Goal: Task Accomplishment & Management: Use online tool/utility

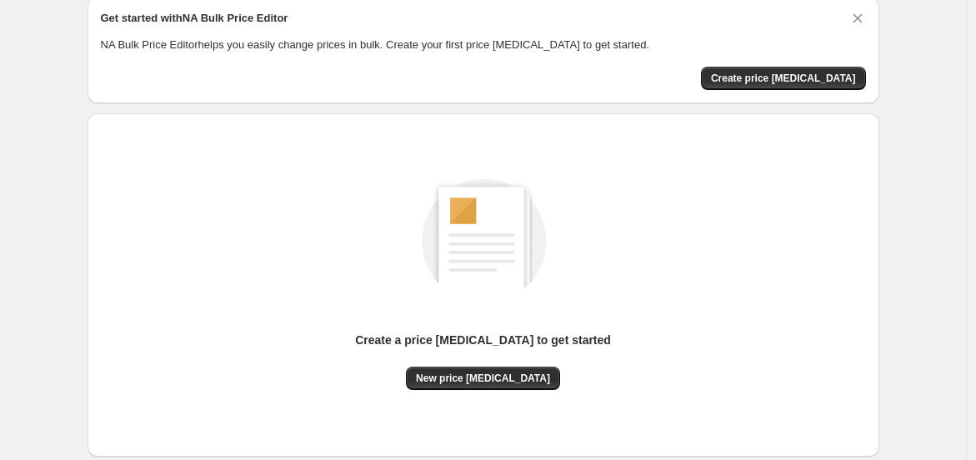
scroll to position [162, 0]
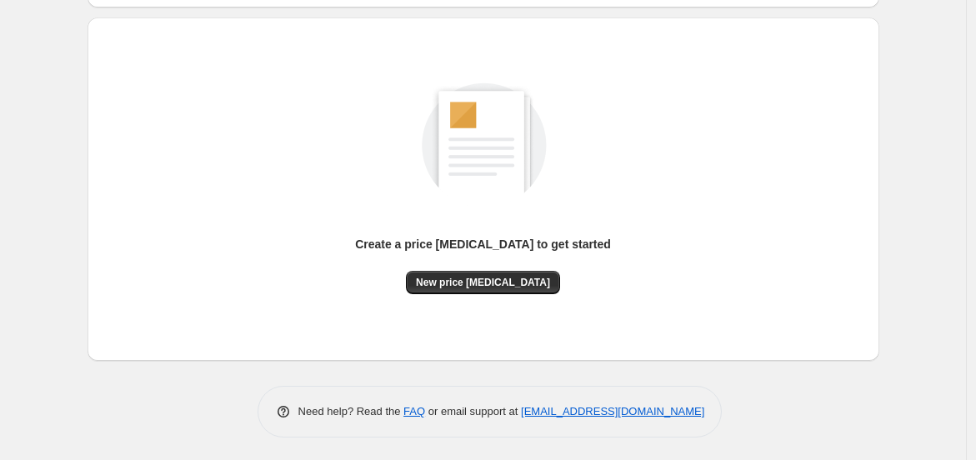
scroll to position [67, 0]
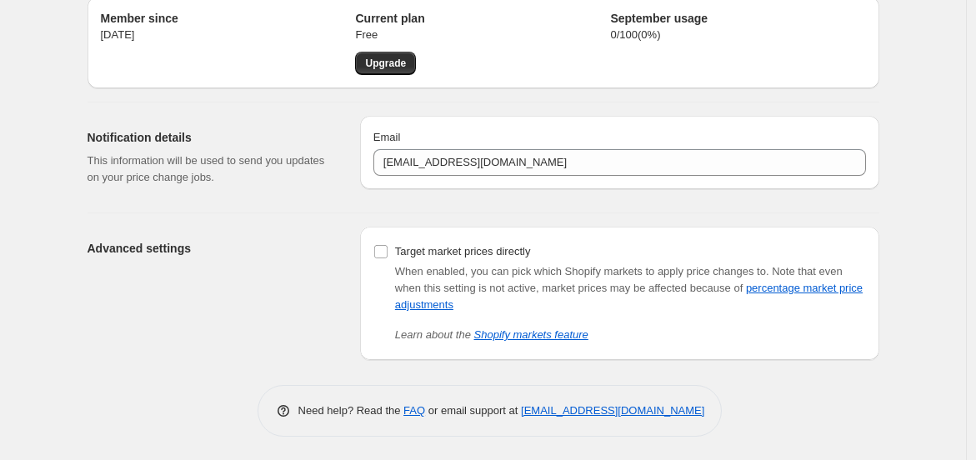
scroll to position [162, 0]
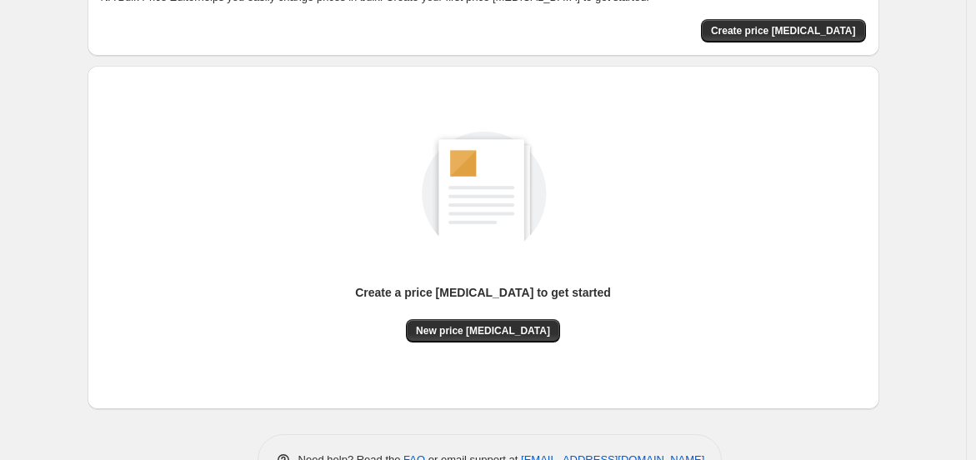
scroll to position [162, 0]
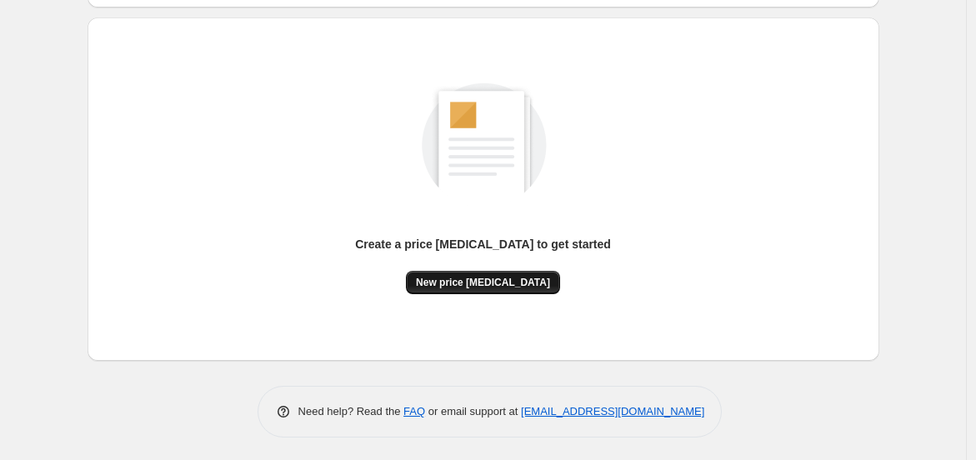
click at [461, 277] on span "New price [MEDICAL_DATA]" at bounding box center [483, 282] width 134 height 13
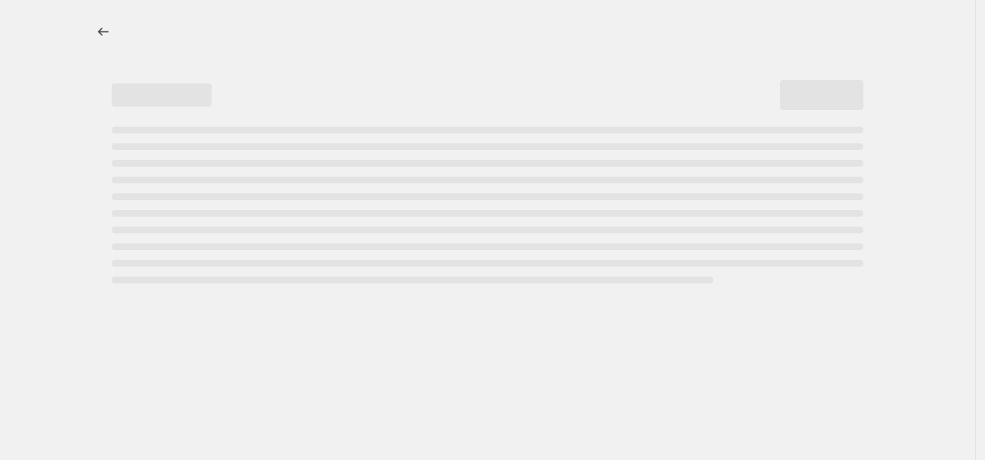
select select "percentage"
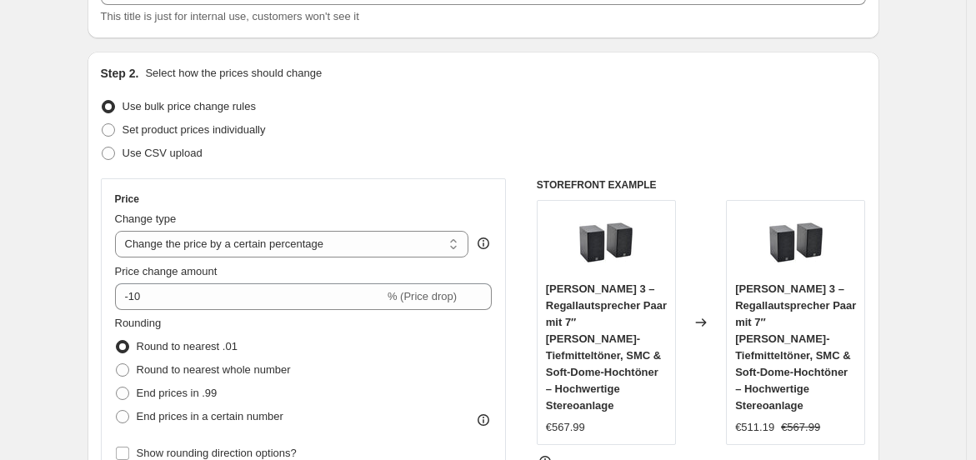
scroll to position [154, 0]
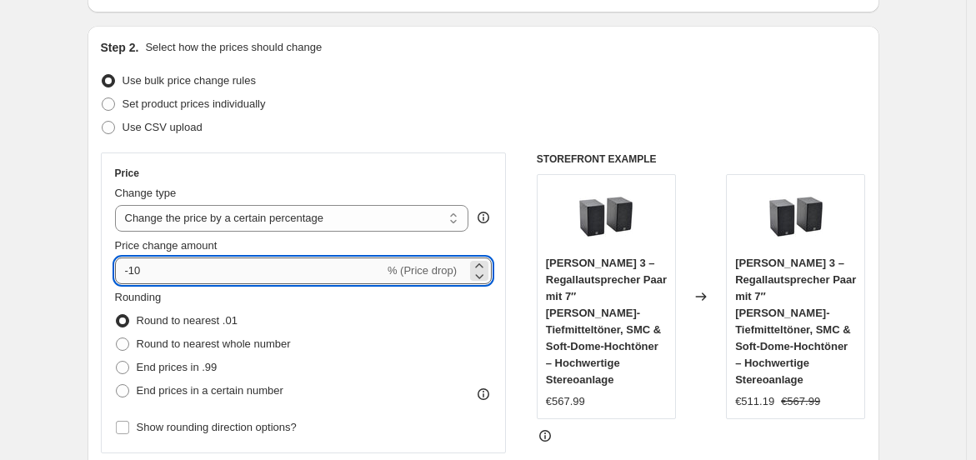
click at [283, 269] on input "-10" at bounding box center [249, 270] width 269 height 27
type input "-1"
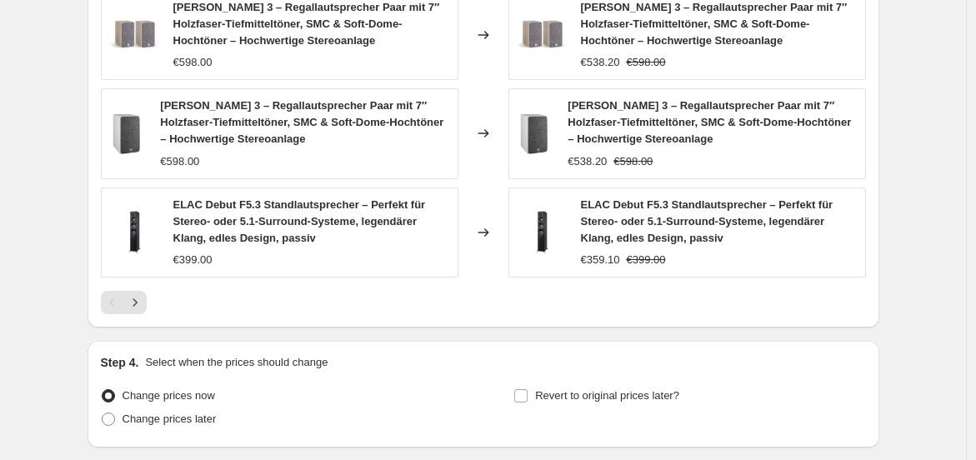
scroll to position [1311, 0]
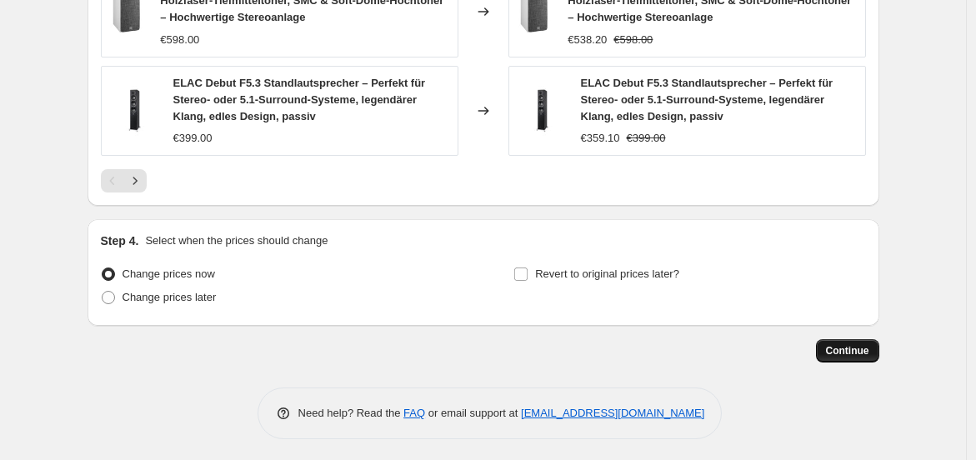
type input "-36"
click at [844, 349] on span "Continue" at bounding box center [847, 350] width 43 height 13
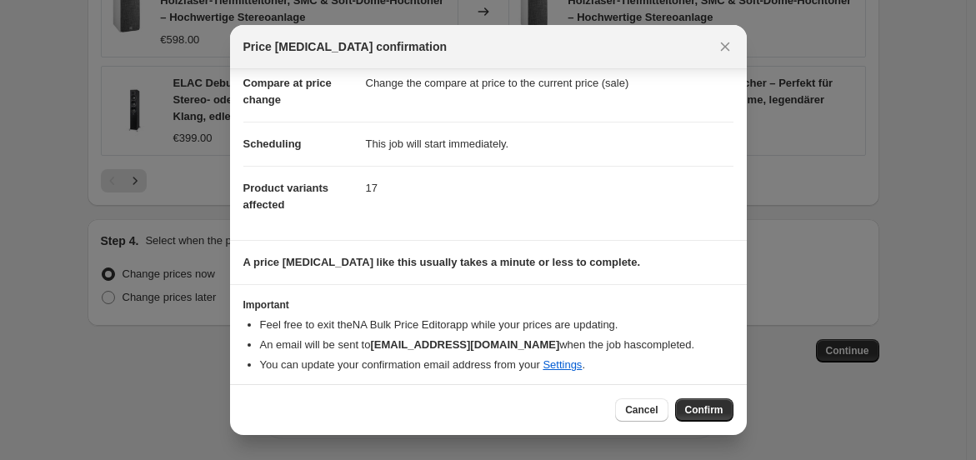
scroll to position [85, 0]
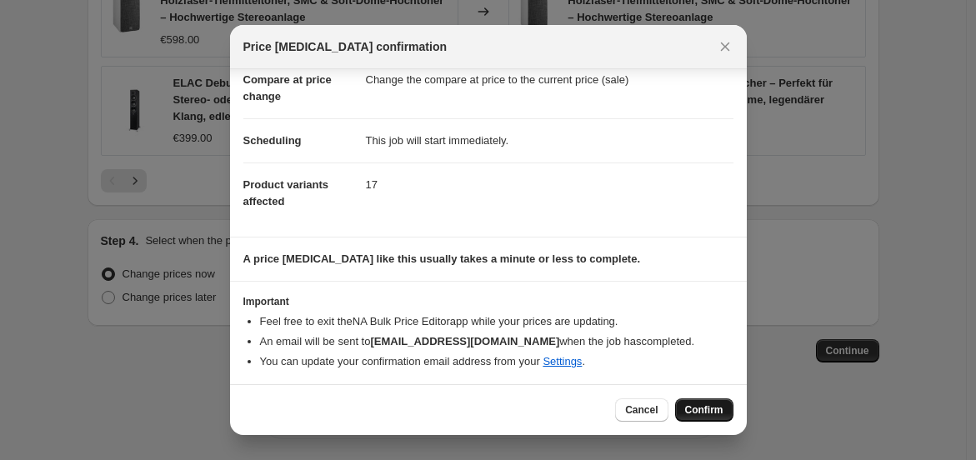
click at [698, 405] on span "Confirm" at bounding box center [704, 409] width 38 height 13
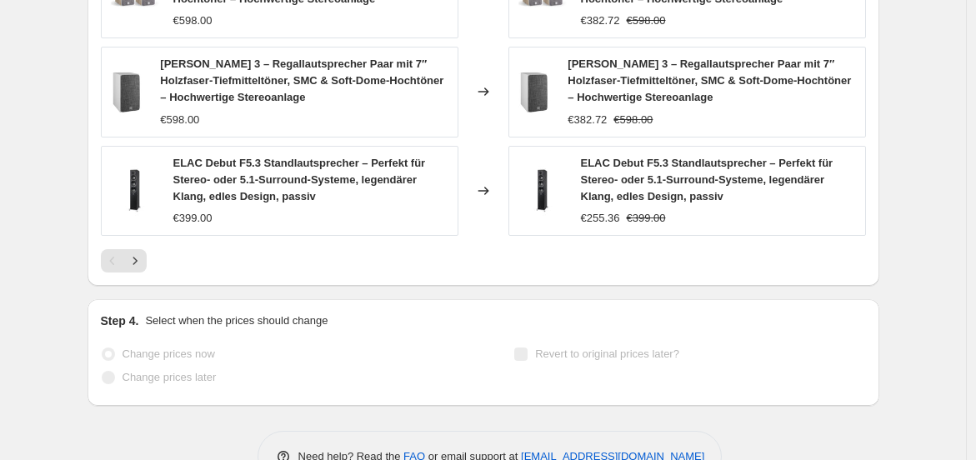
scroll to position [1395, 0]
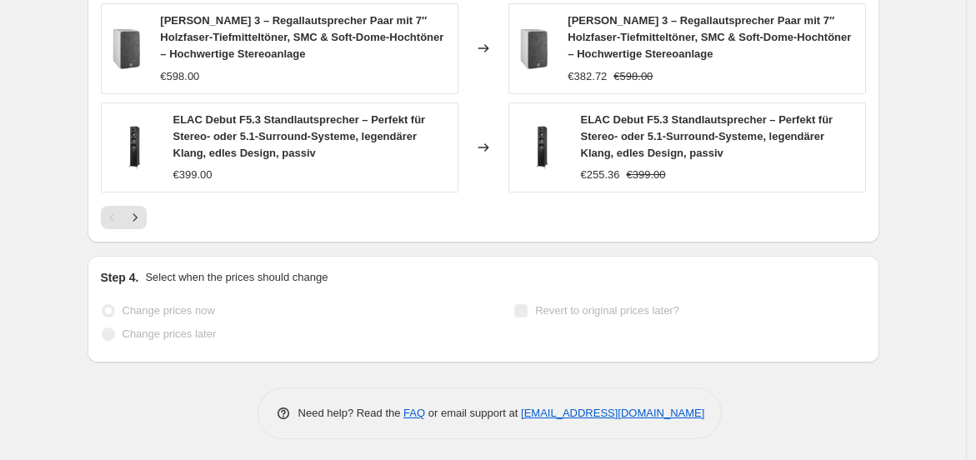
select select "percentage"
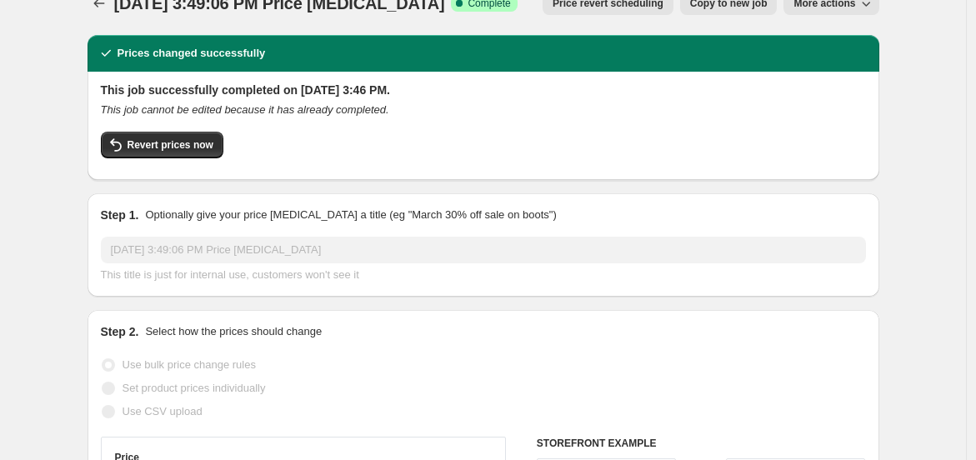
scroll to position [0, 0]
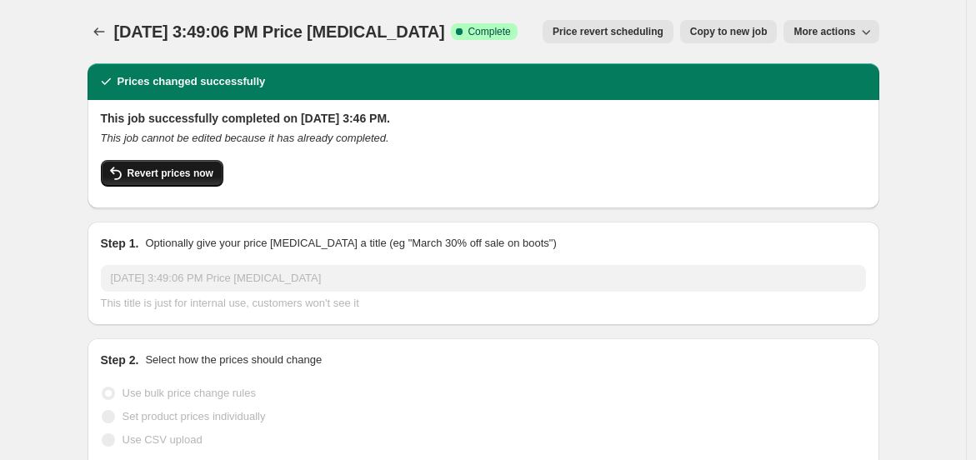
click at [188, 162] on button "Revert prices now" at bounding box center [162, 173] width 122 height 27
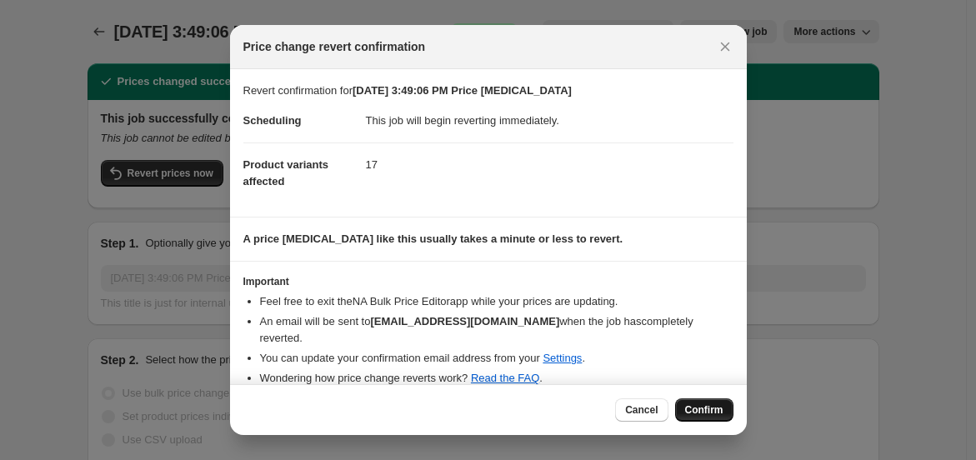
click at [695, 412] on span "Confirm" at bounding box center [704, 409] width 38 height 13
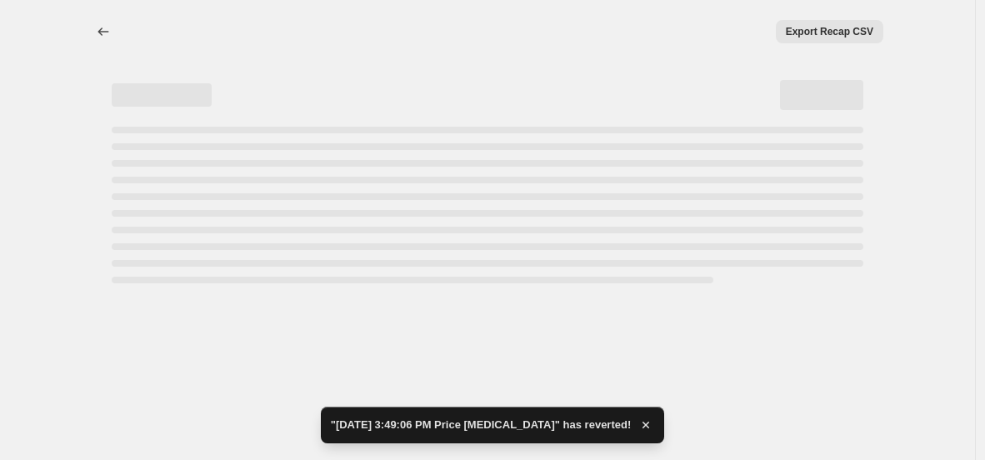
select select "percentage"
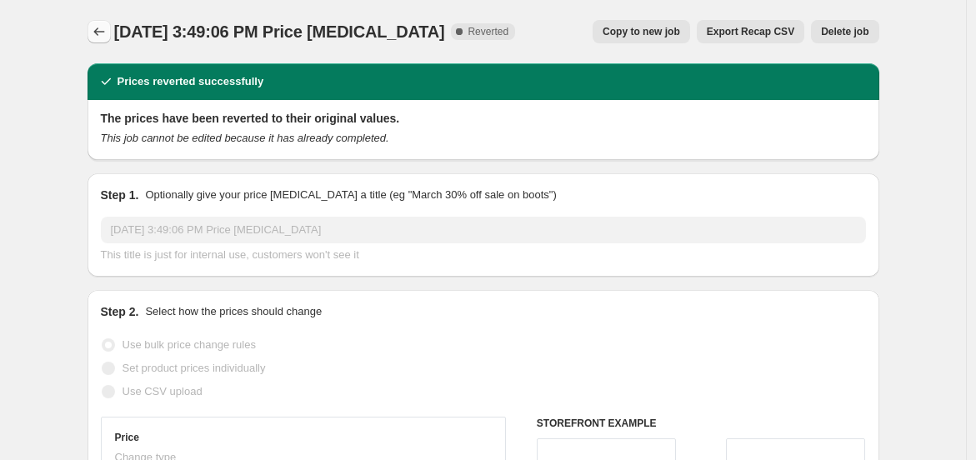
click at [94, 32] on button "Price change jobs" at bounding box center [98, 31] width 23 height 23
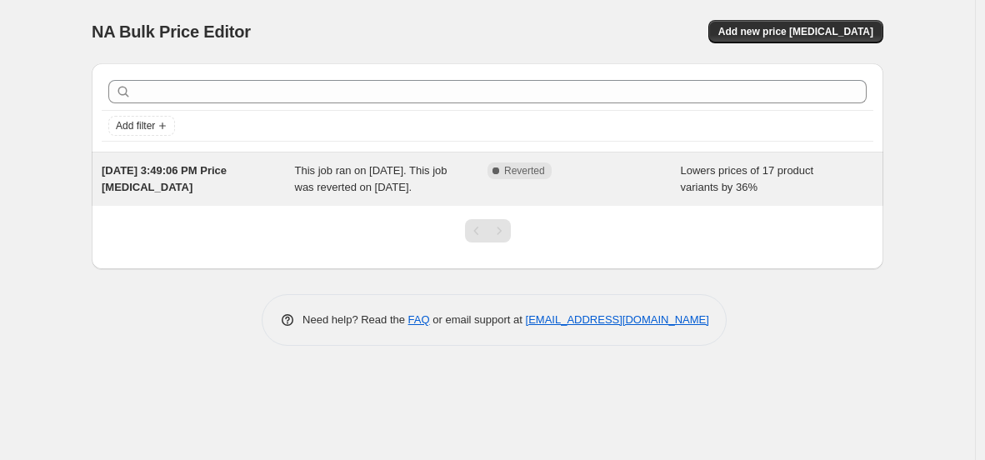
click at [511, 196] on div "Complete Reverted" at bounding box center [583, 178] width 193 height 33
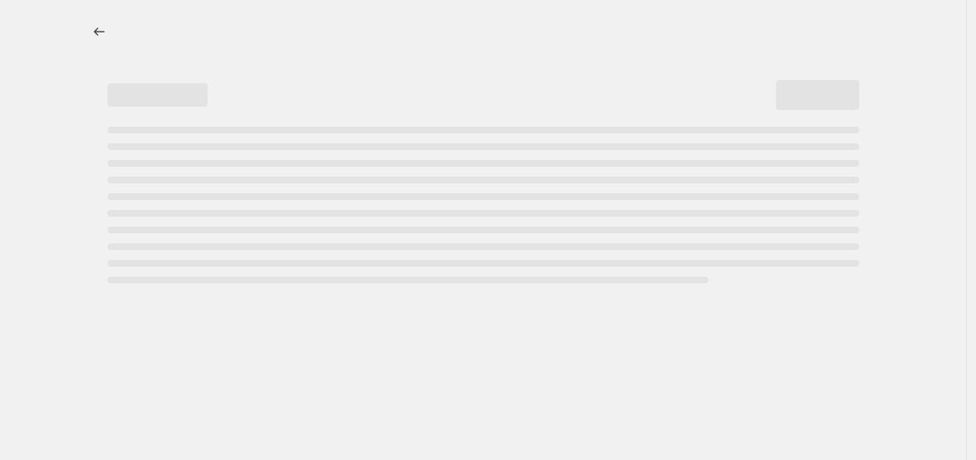
select select "percentage"
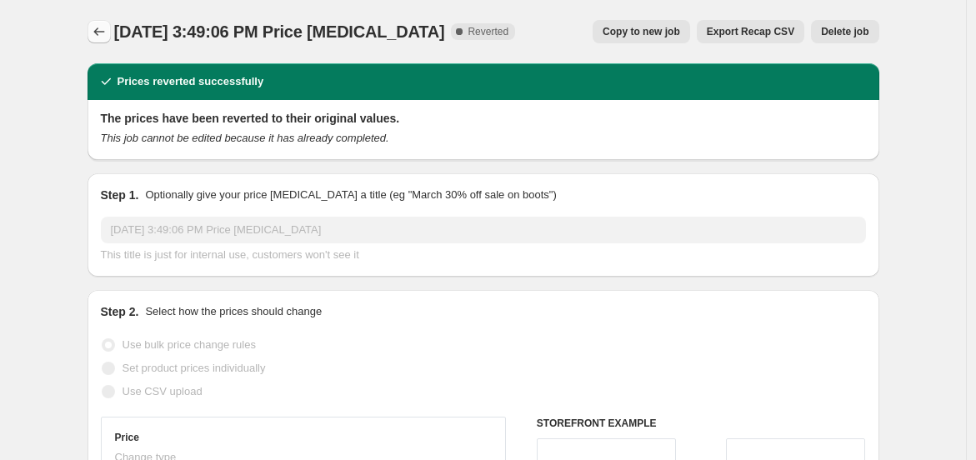
click at [102, 32] on icon "Price change jobs" at bounding box center [99, 31] width 17 height 17
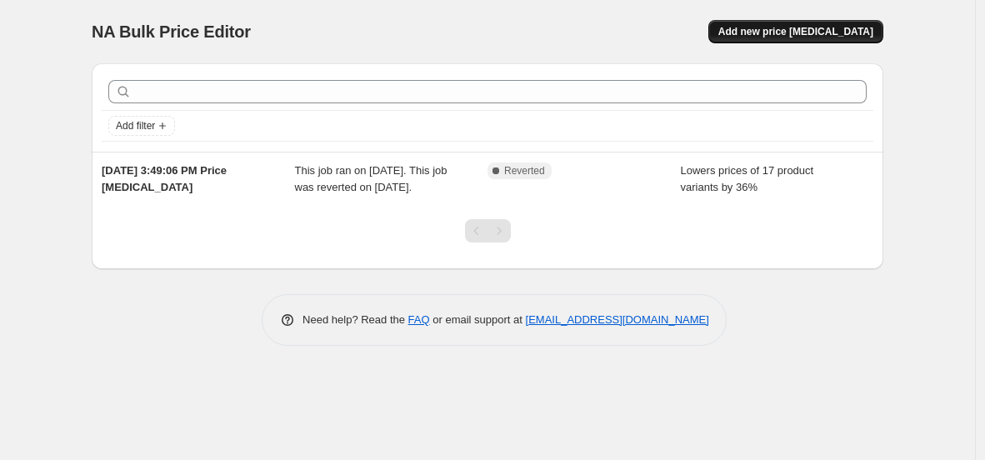
click at [816, 33] on span "Add new price [MEDICAL_DATA]" at bounding box center [795, 31] width 155 height 13
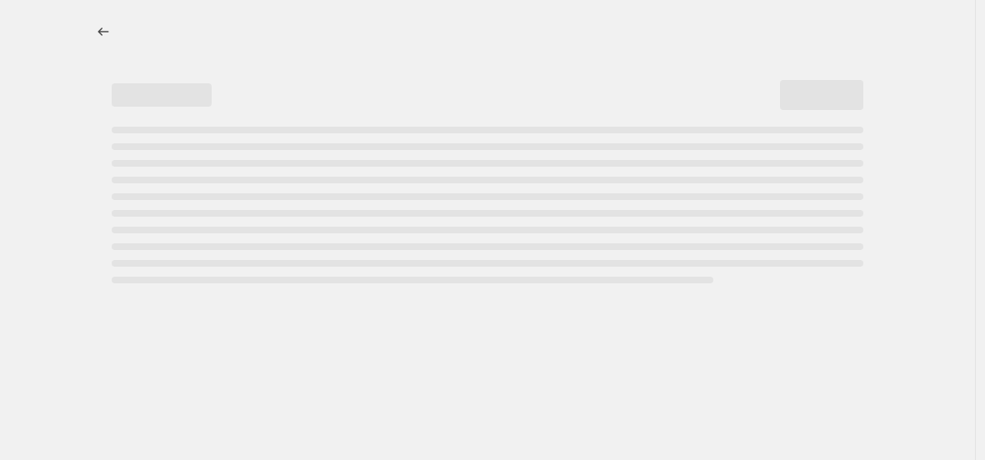
select select "percentage"
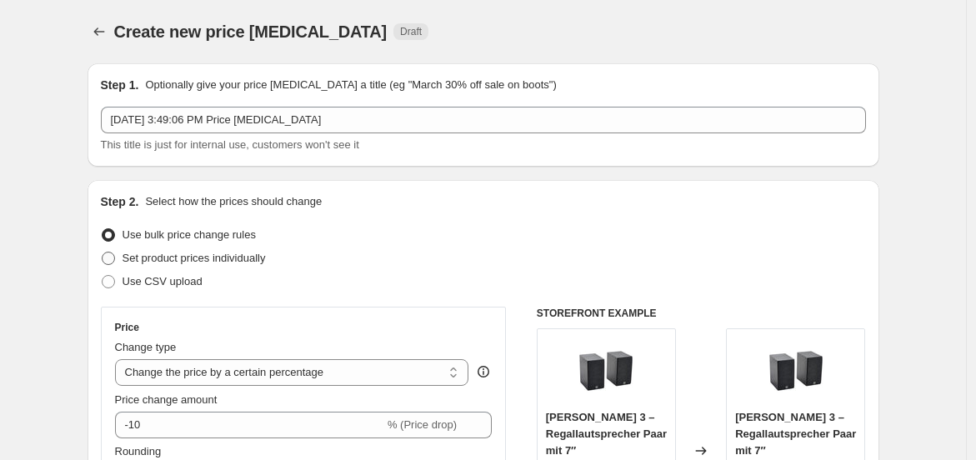
click at [221, 252] on span "Set product prices individually" at bounding box center [193, 258] width 143 height 12
click at [102, 252] on input "Set product prices individually" at bounding box center [102, 252] width 1 height 1
radio input "true"
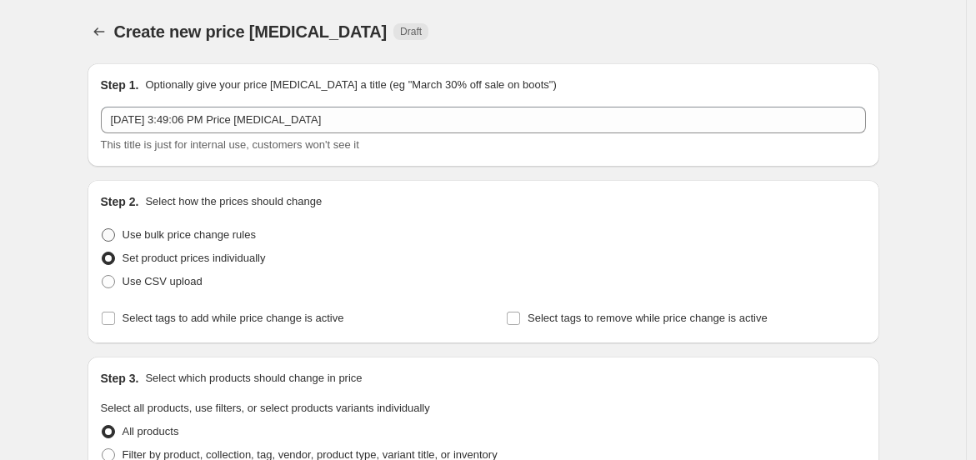
click at [185, 239] on span "Use bulk price change rules" at bounding box center [188, 234] width 133 height 12
click at [102, 229] on input "Use bulk price change rules" at bounding box center [102, 228] width 1 height 1
radio input "true"
select select "percentage"
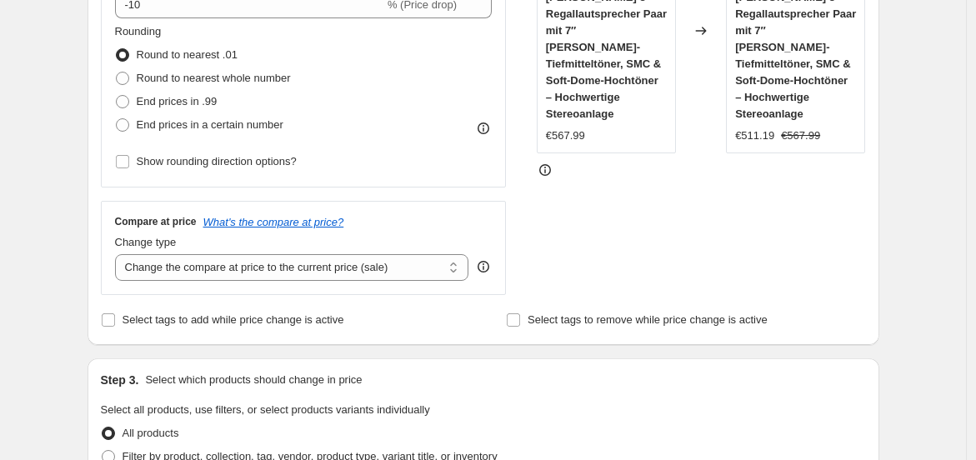
scroll to position [462, 0]
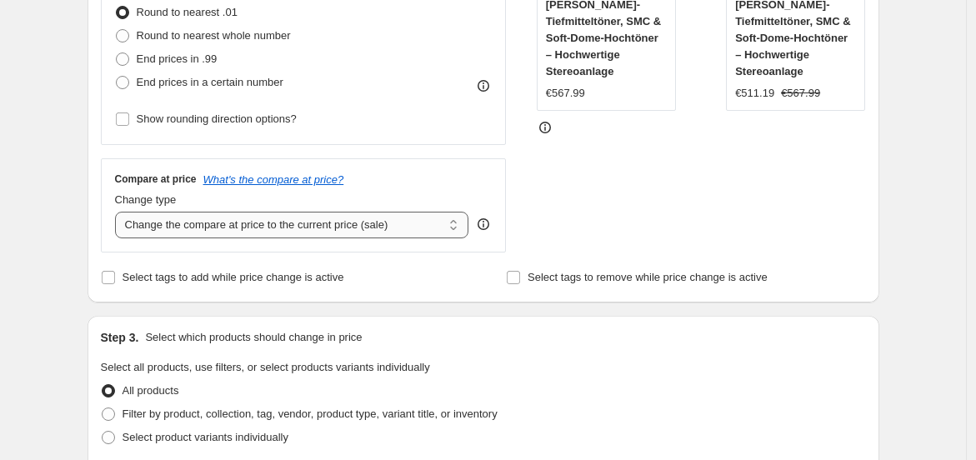
click at [374, 222] on select "Change the compare at price to the current price (sale) Change the compare at p…" at bounding box center [292, 225] width 354 height 27
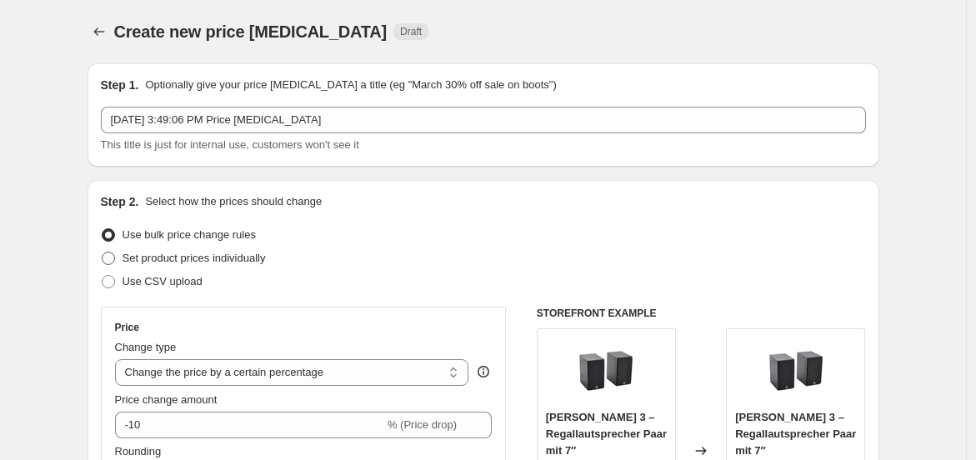
scroll to position [154, 0]
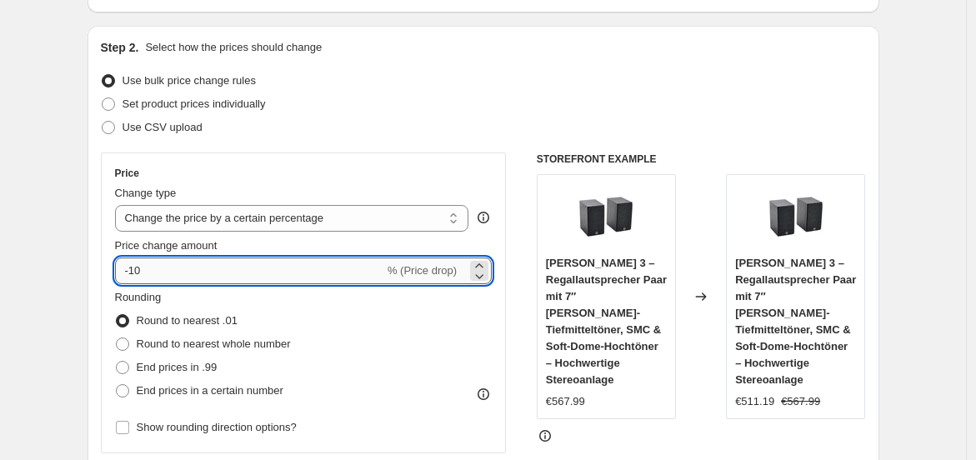
click at [213, 262] on input "-10" at bounding box center [249, 270] width 269 height 27
type input "-1"
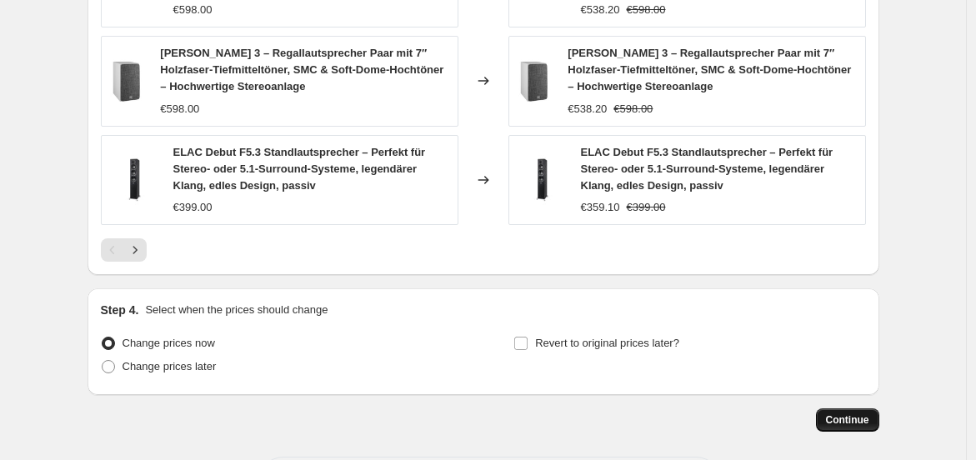
scroll to position [1311, 0]
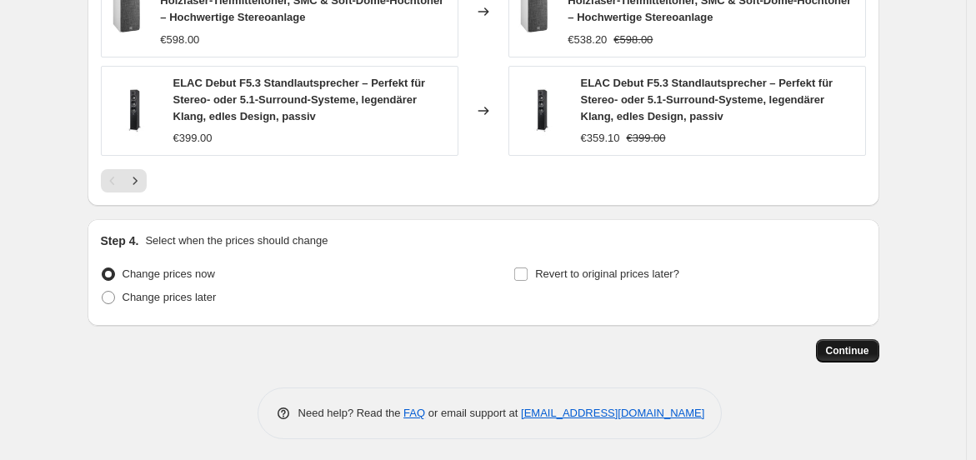
type input "-35"
click at [831, 347] on button "Continue" at bounding box center [847, 350] width 63 height 23
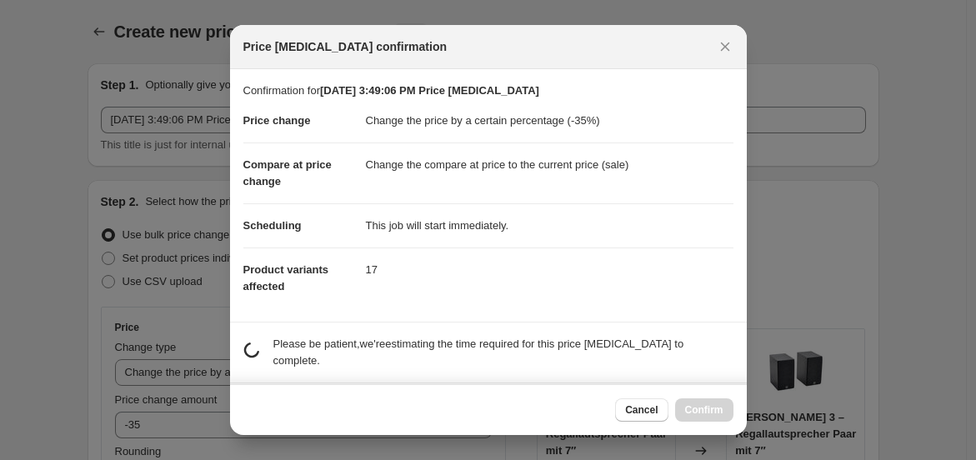
scroll to position [0, 0]
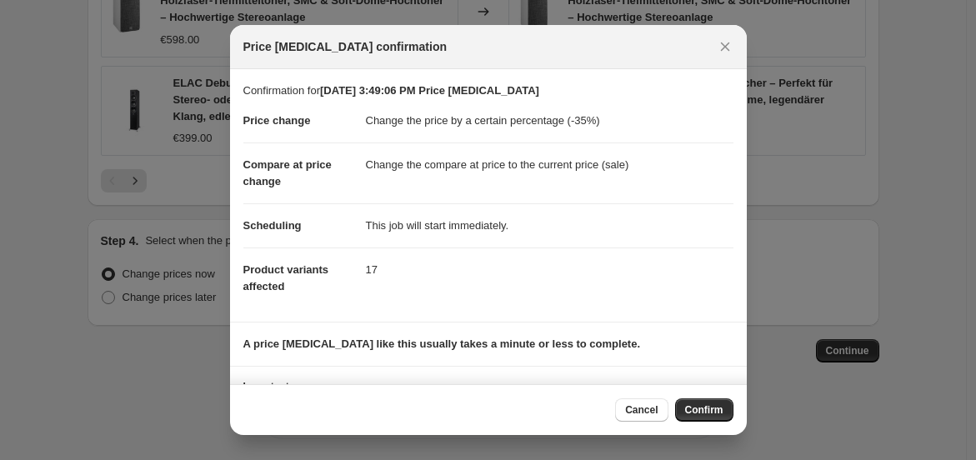
click at [710, 397] on div "Cancel Confirm" at bounding box center [488, 409] width 517 height 51
click at [714, 407] on span "Confirm" at bounding box center [704, 409] width 38 height 13
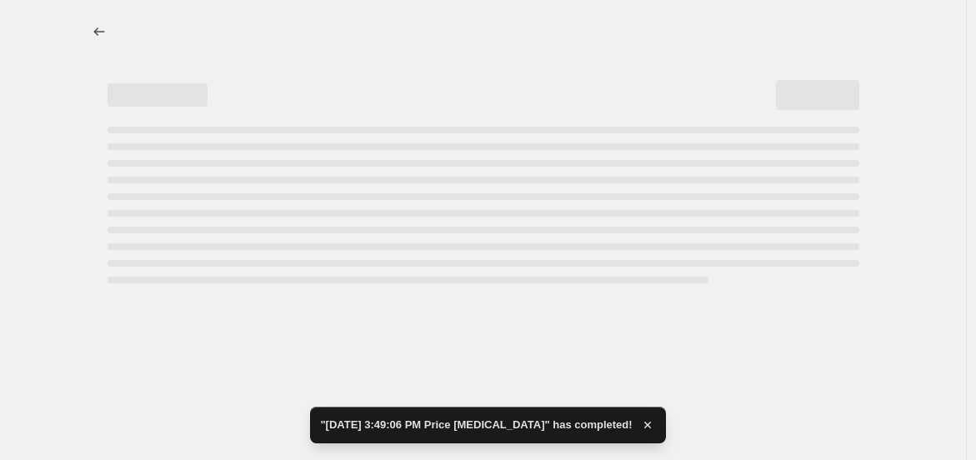
select select "percentage"
